Goal: Information Seeking & Learning: Check status

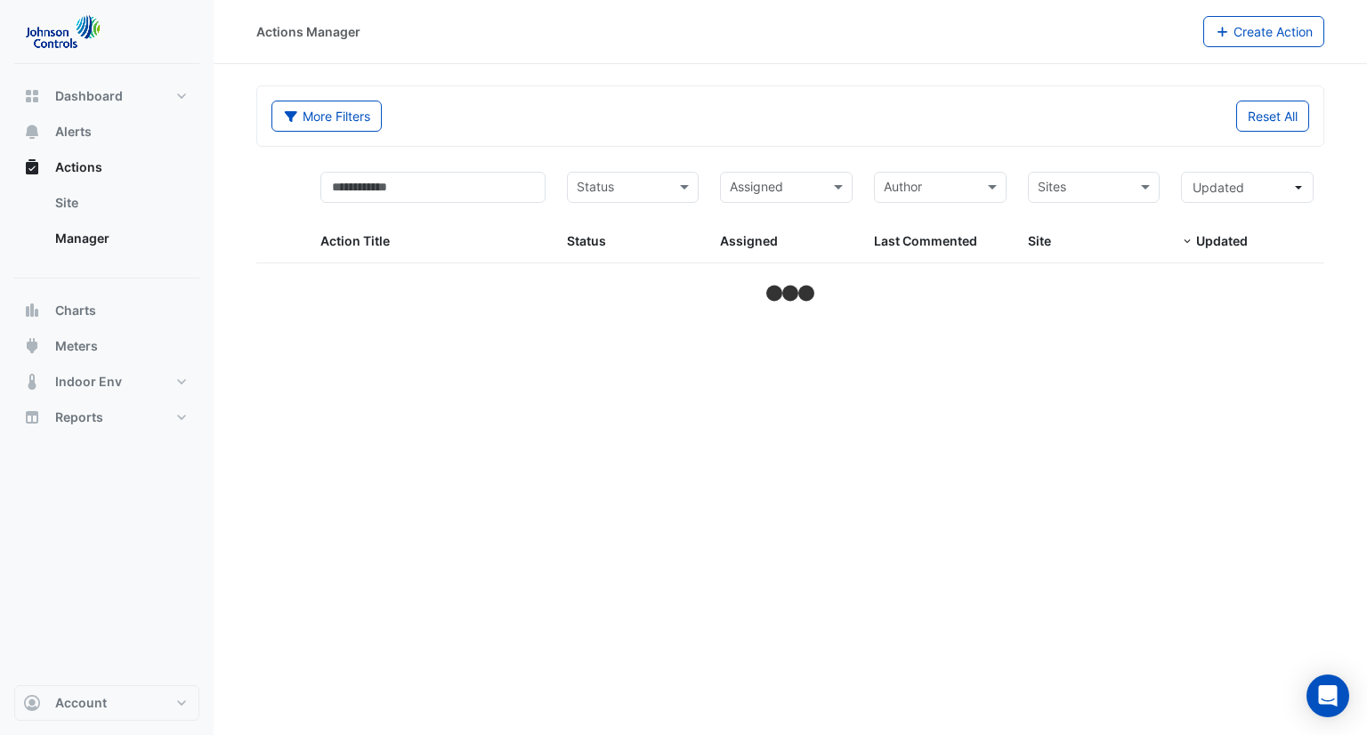
select select "***"
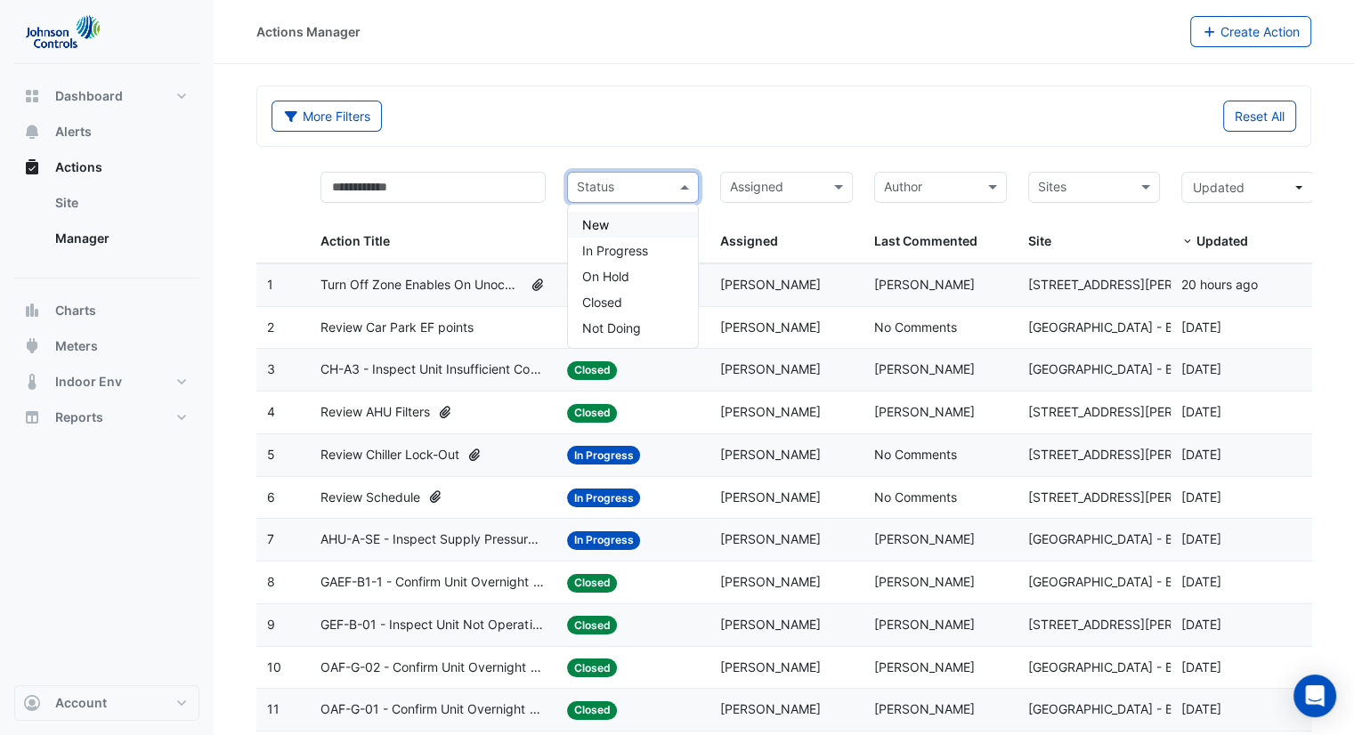
click at [663, 182] on input "text" at bounding box center [623, 189] width 93 height 20
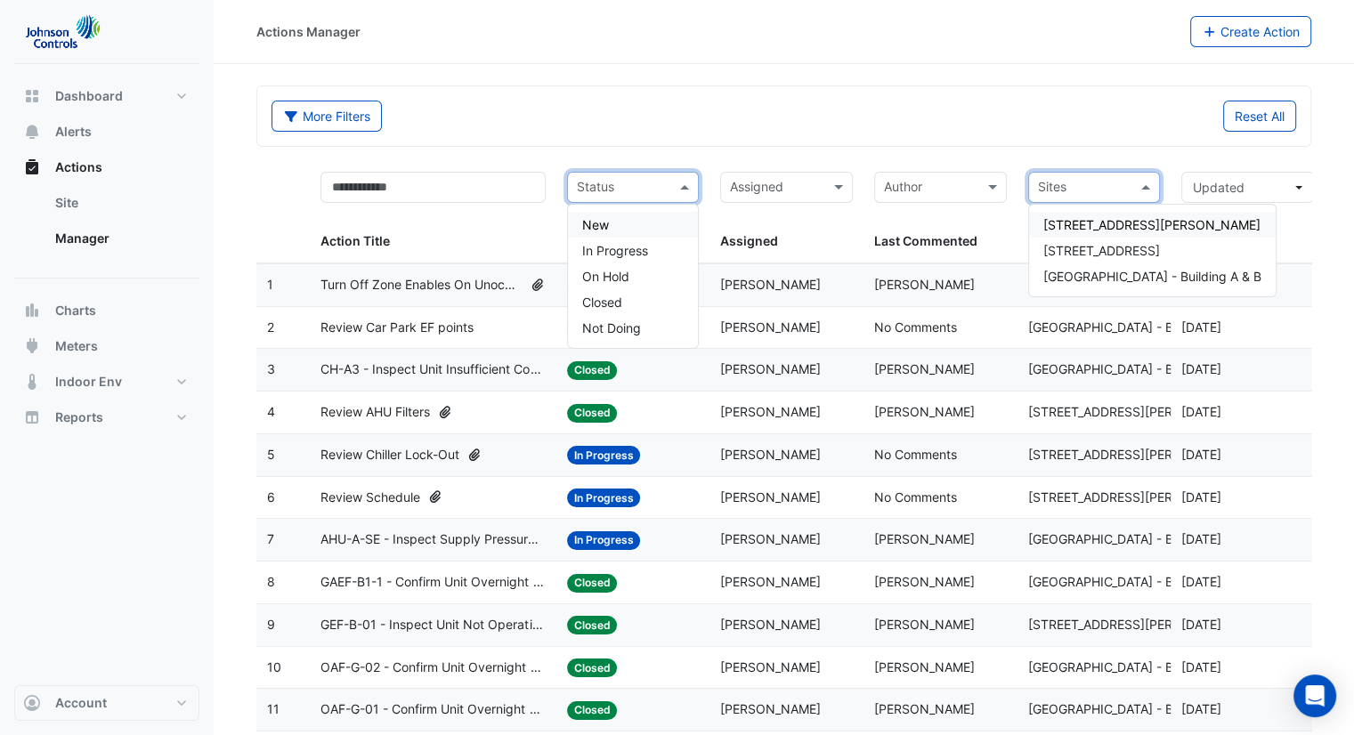
click at [1093, 186] on input "text" at bounding box center [1084, 189] width 93 height 20
click at [1096, 224] on span "[STREET_ADDRESS][PERSON_NAME]" at bounding box center [1151, 224] width 217 height 15
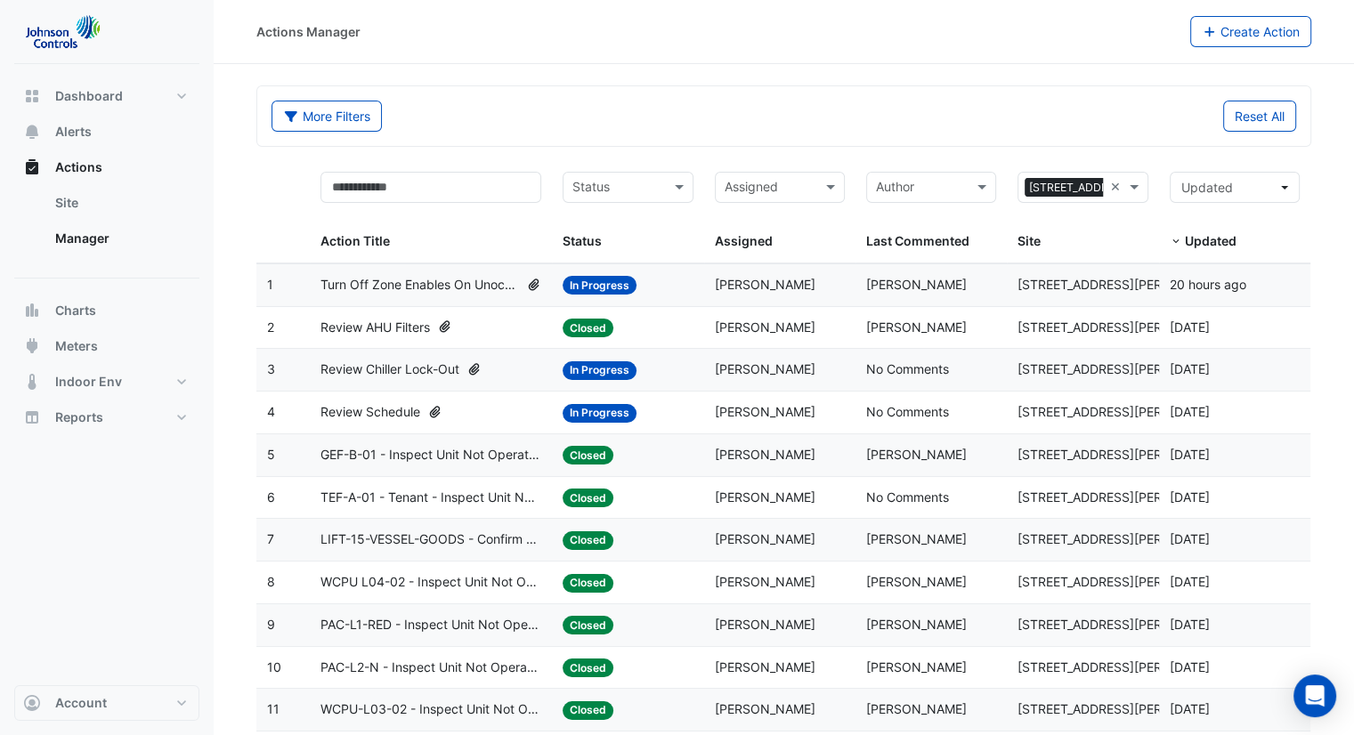
click at [408, 286] on span "Turn Off Zone Enables On Unoccupied Floors" at bounding box center [419, 285] width 198 height 20
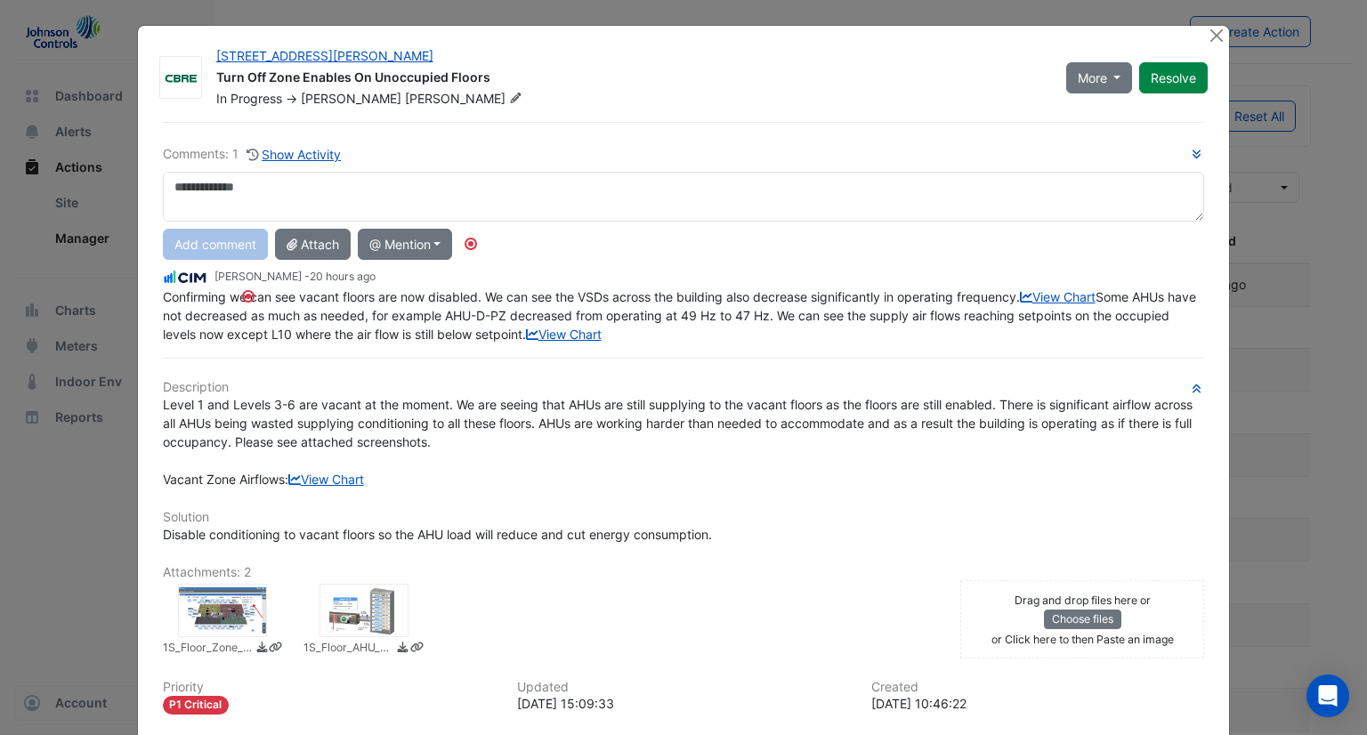
click at [371, 637] on div at bounding box center [364, 610] width 89 height 53
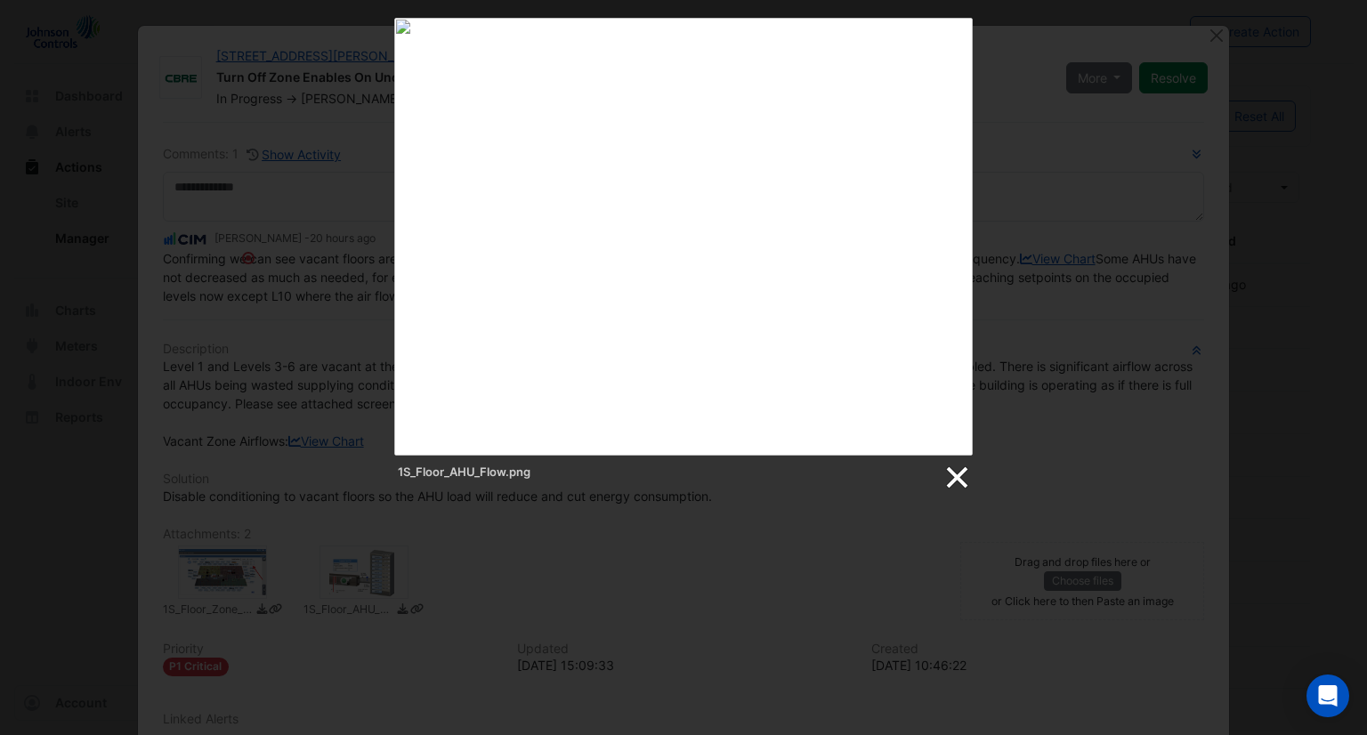
click at [951, 473] on link at bounding box center [956, 478] width 27 height 27
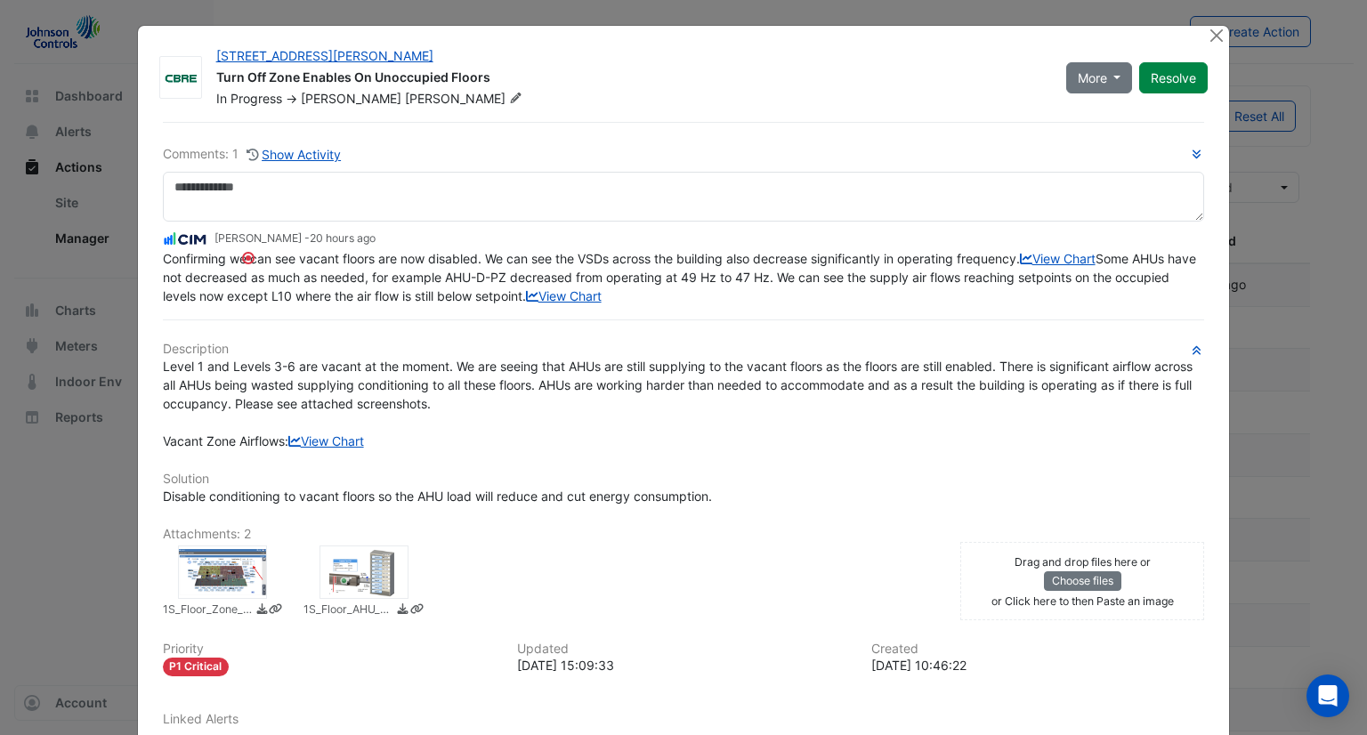
click at [184, 599] on div at bounding box center [222, 572] width 89 height 53
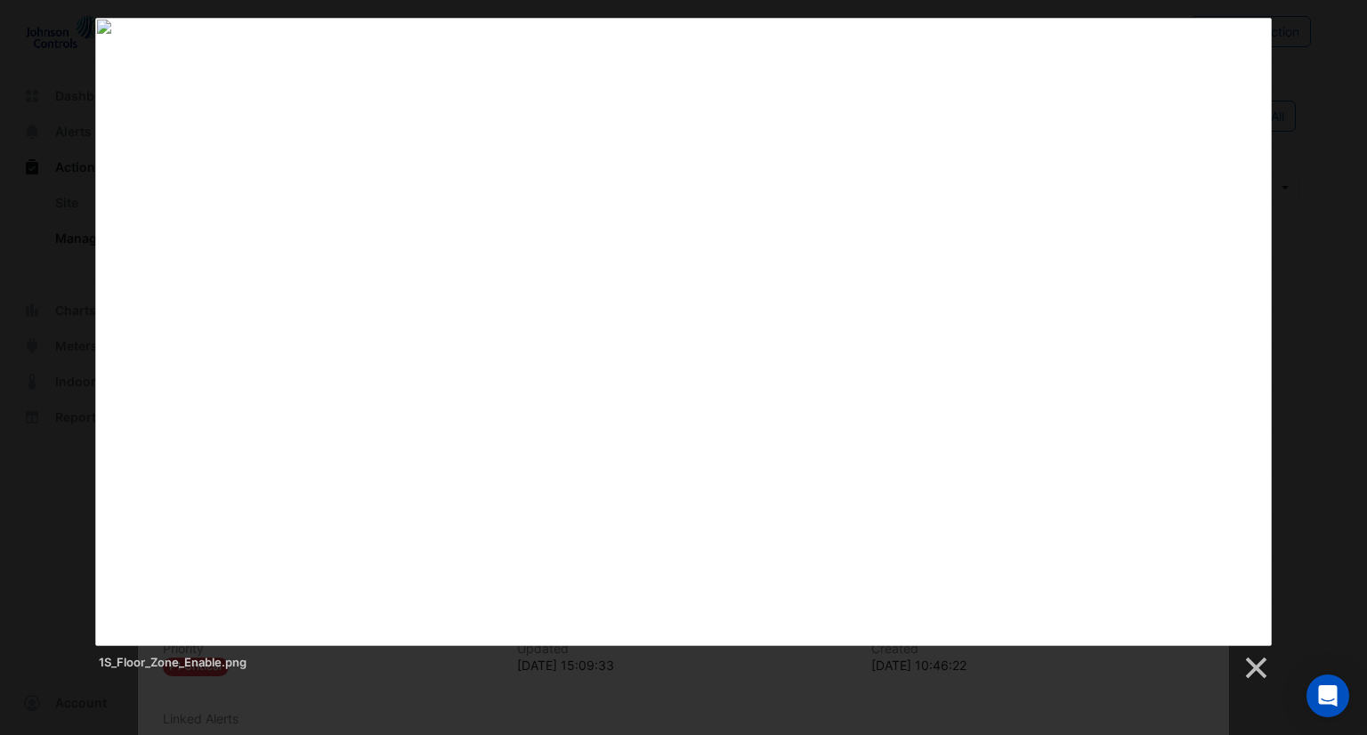
click at [1310, 172] on div "1S_Floor_Zone_Enable.png" at bounding box center [683, 350] width 1367 height 664
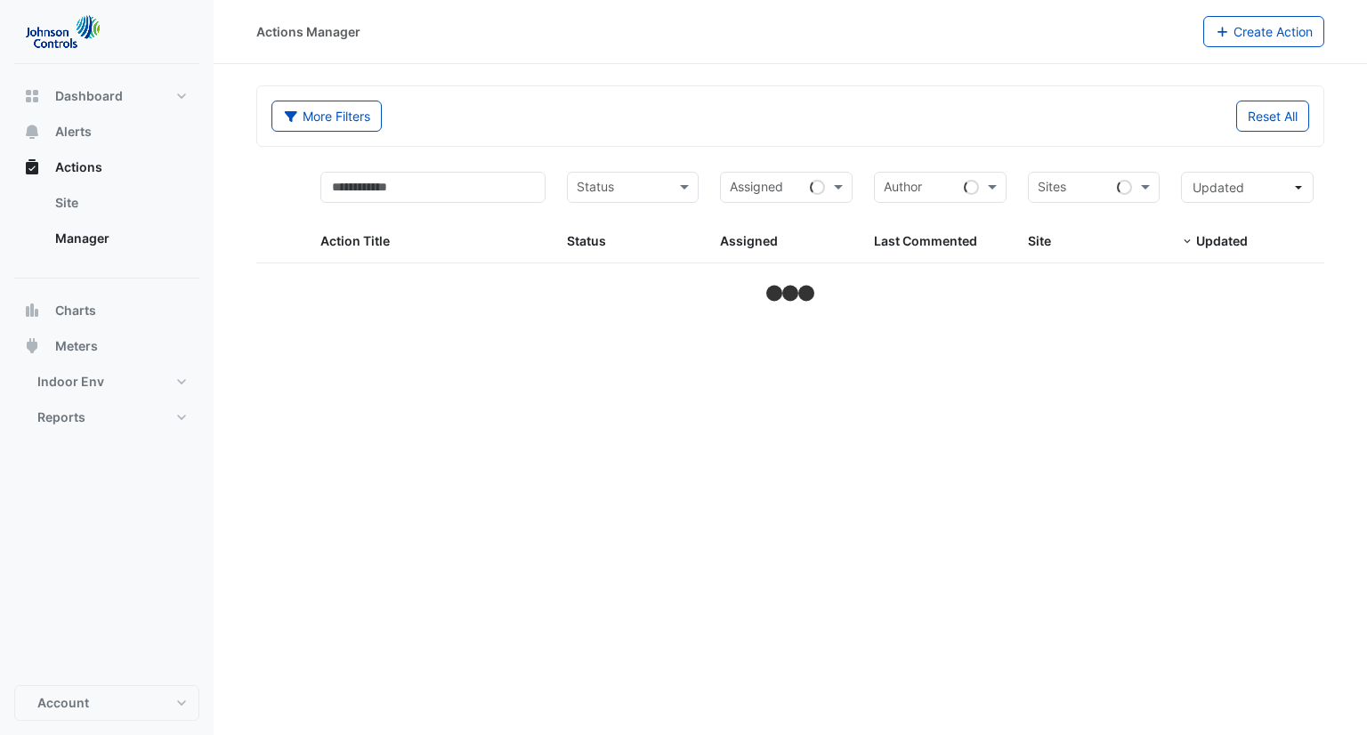
select select "***"
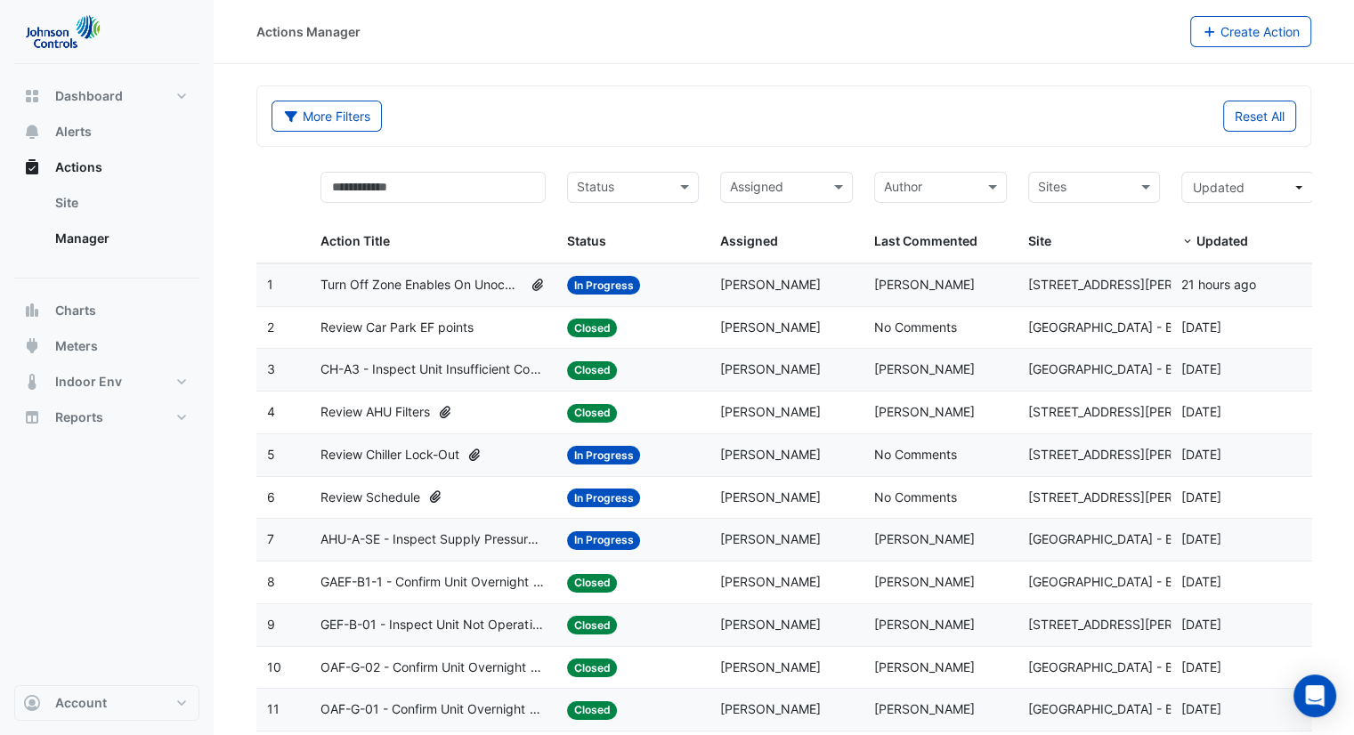
click at [1091, 182] on input "text" at bounding box center [1084, 189] width 93 height 20
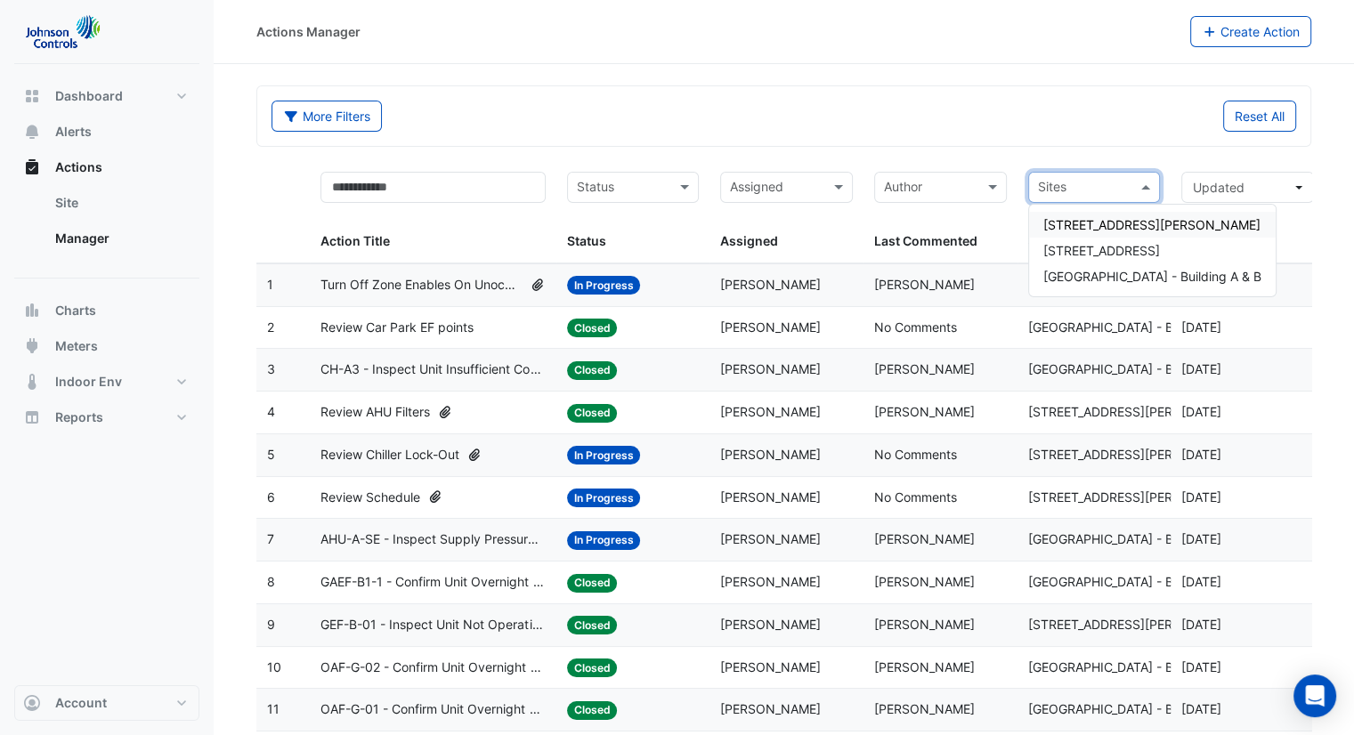
click at [1082, 232] on div "[STREET_ADDRESS][PERSON_NAME]" at bounding box center [1152, 225] width 247 height 26
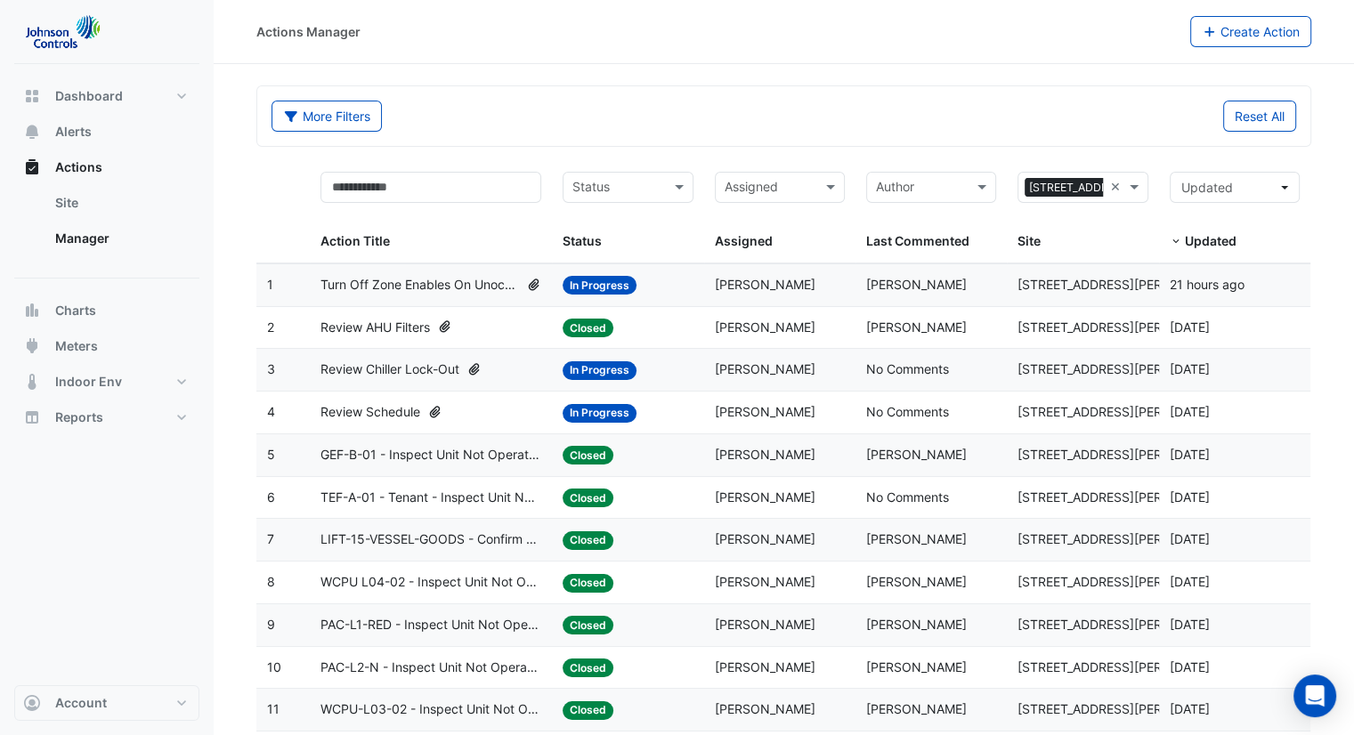
click at [478, 279] on span "Turn Off Zone Enables On Unoccupied Floors" at bounding box center [419, 285] width 198 height 20
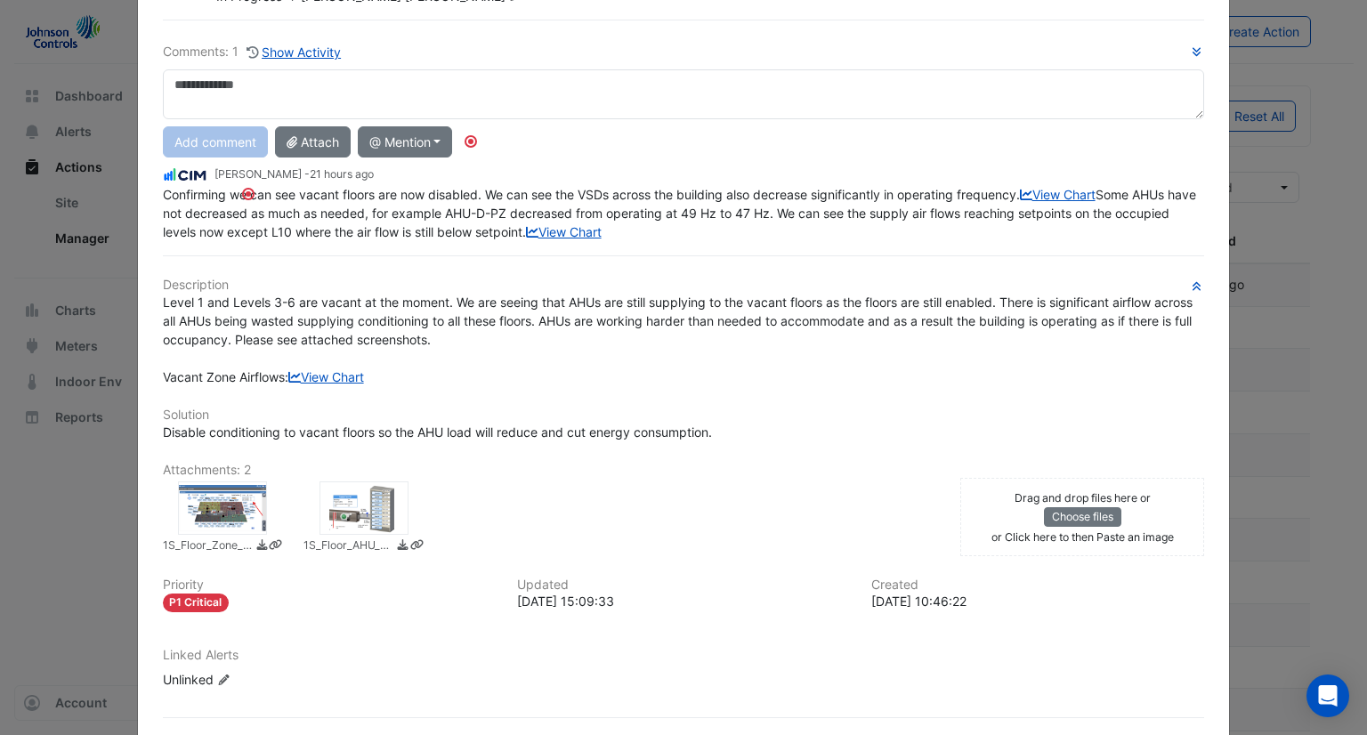
scroll to position [103, 0]
click at [226, 534] on div at bounding box center [222, 507] width 89 height 53
